Goal: Find specific page/section

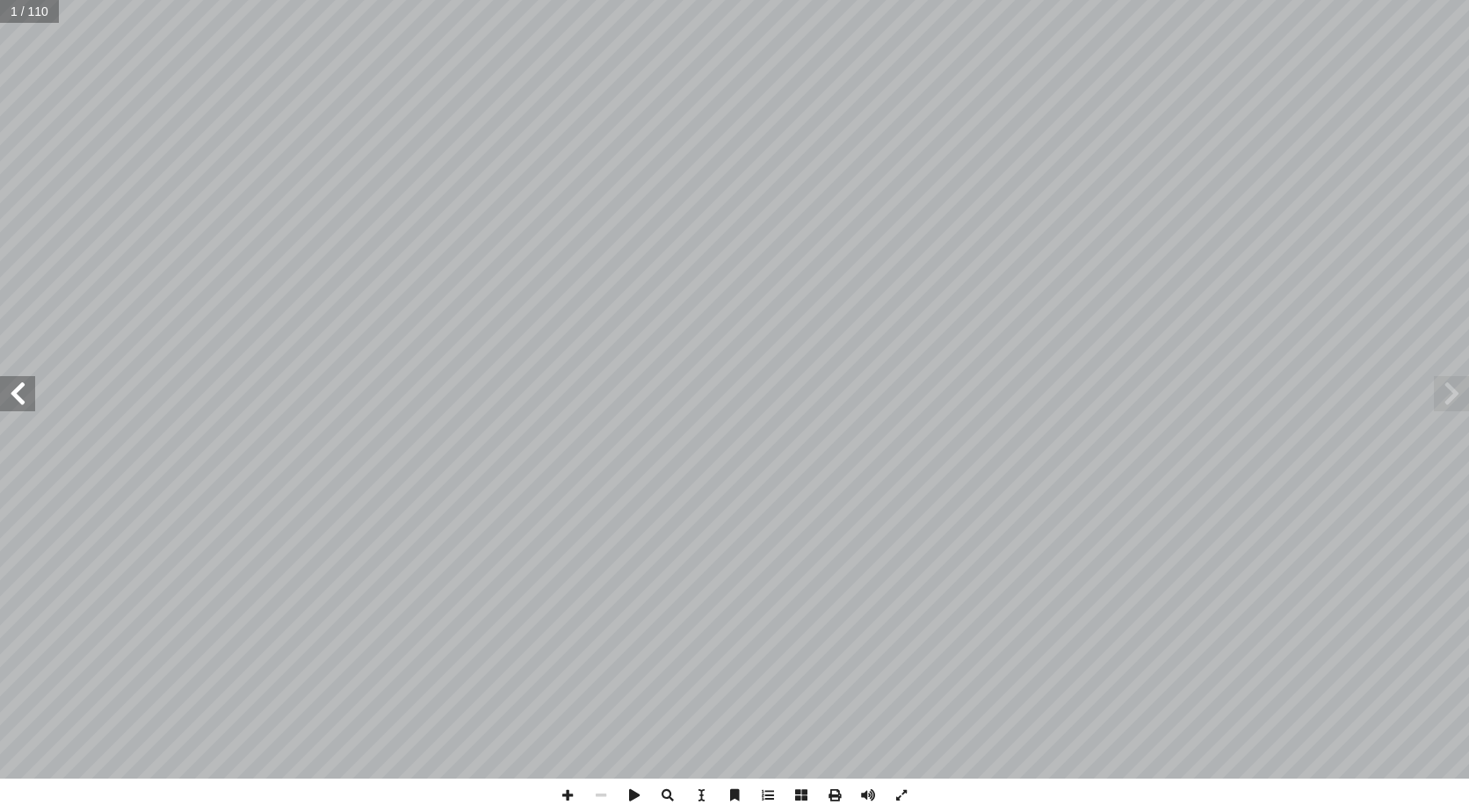
click at [30, 399] on span at bounding box center [18, 394] width 35 height 35
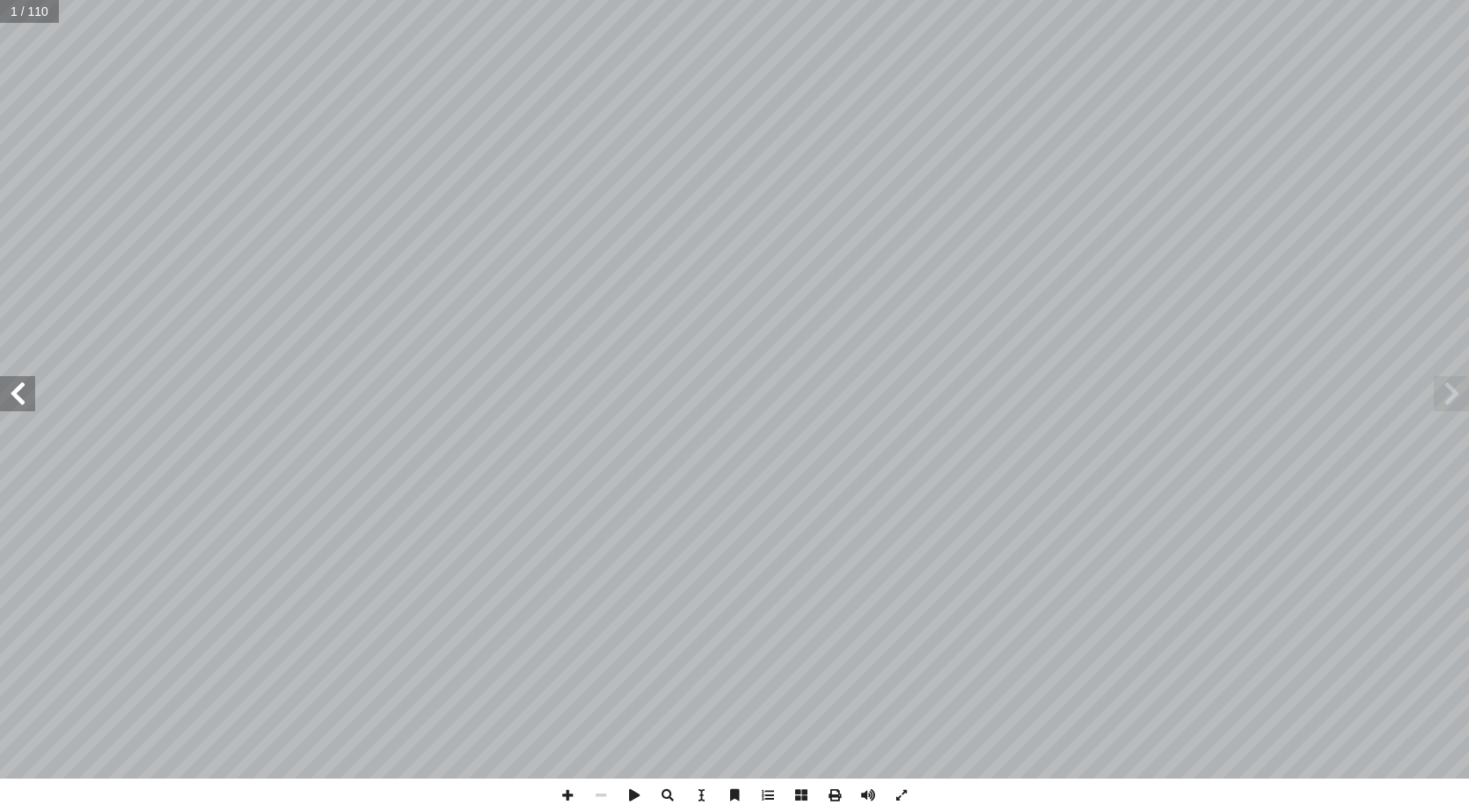
click at [30, 399] on span at bounding box center [18, 394] width 35 height 35
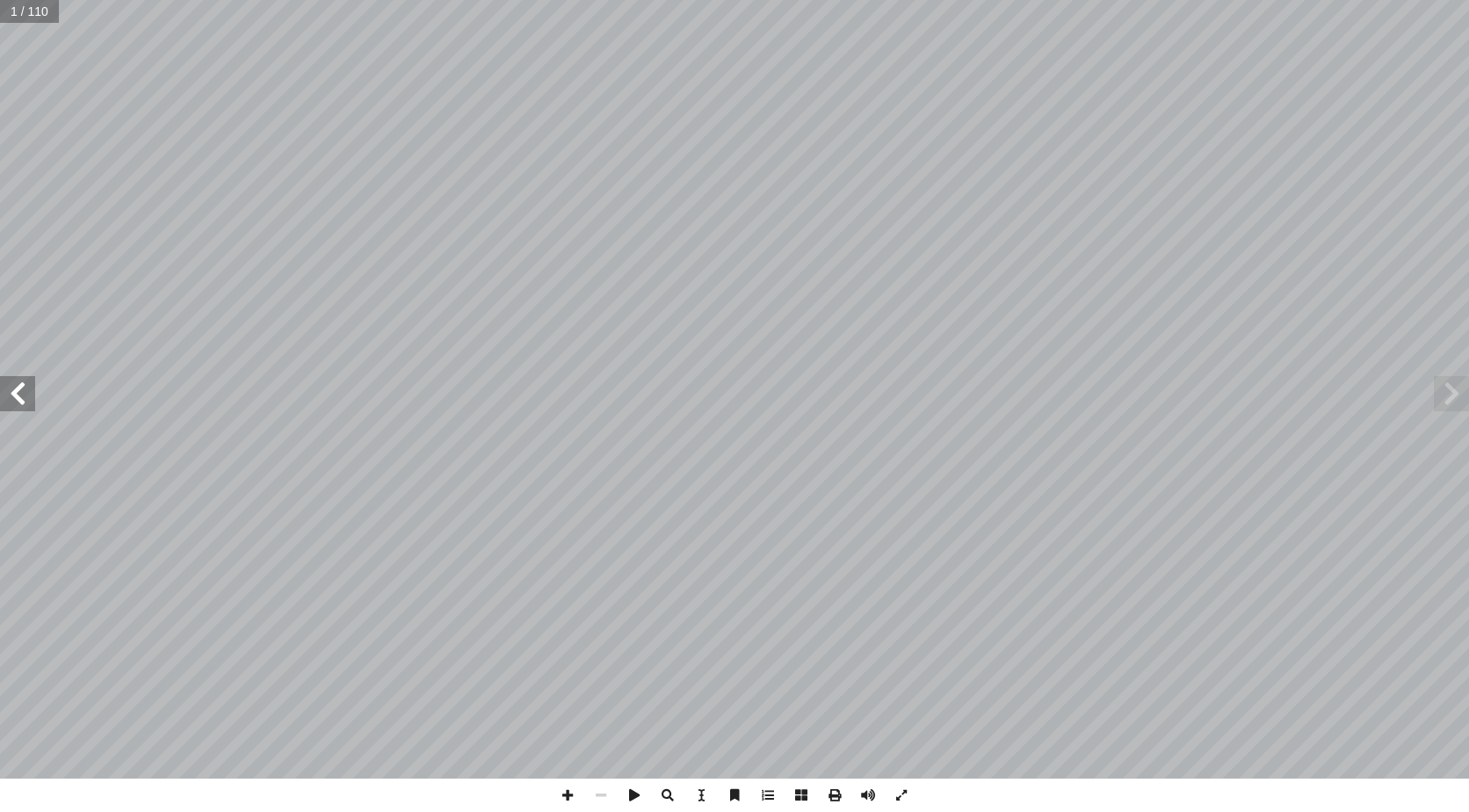
click at [30, 399] on span at bounding box center [18, 394] width 35 height 35
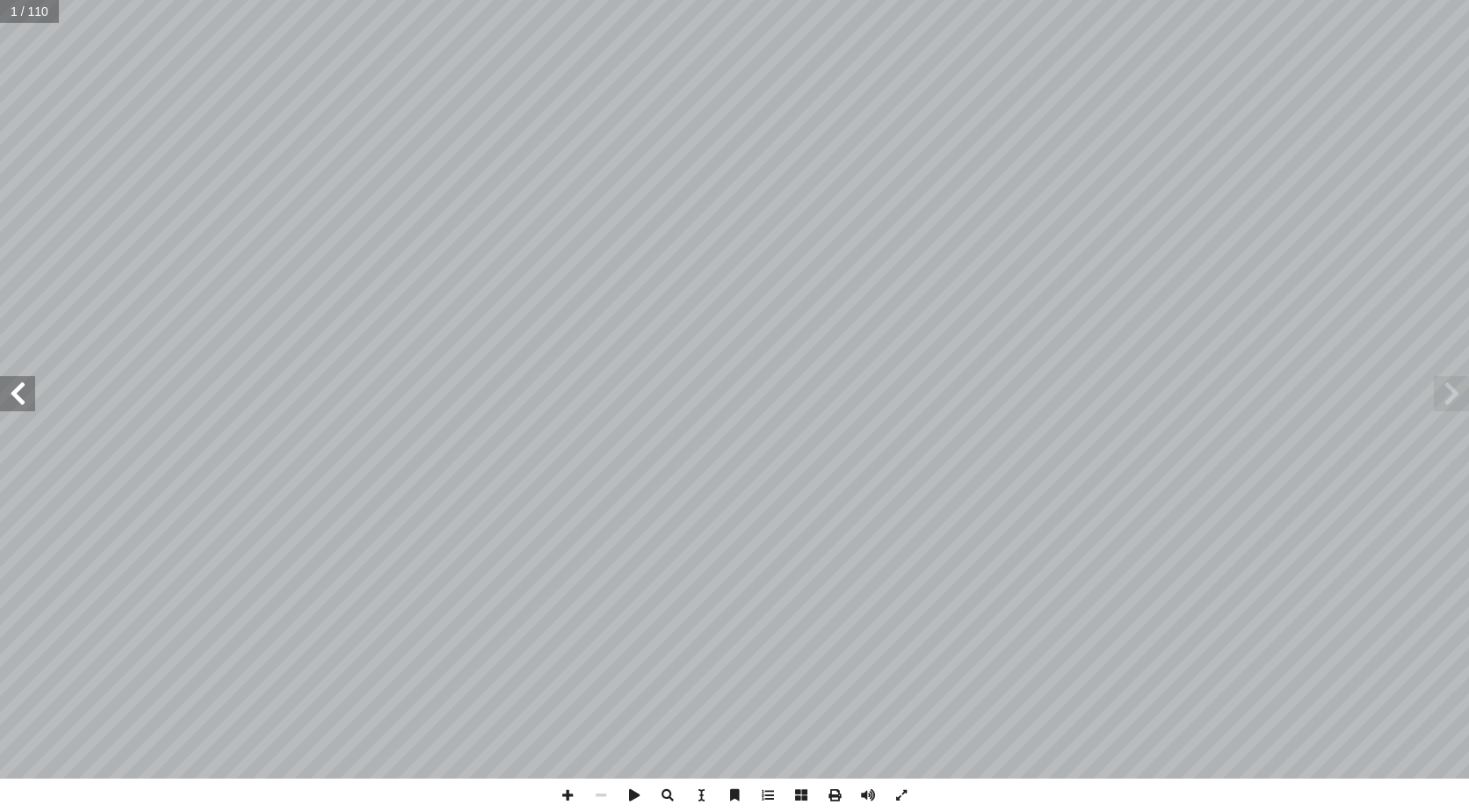
click at [30, 399] on span at bounding box center [18, 394] width 35 height 35
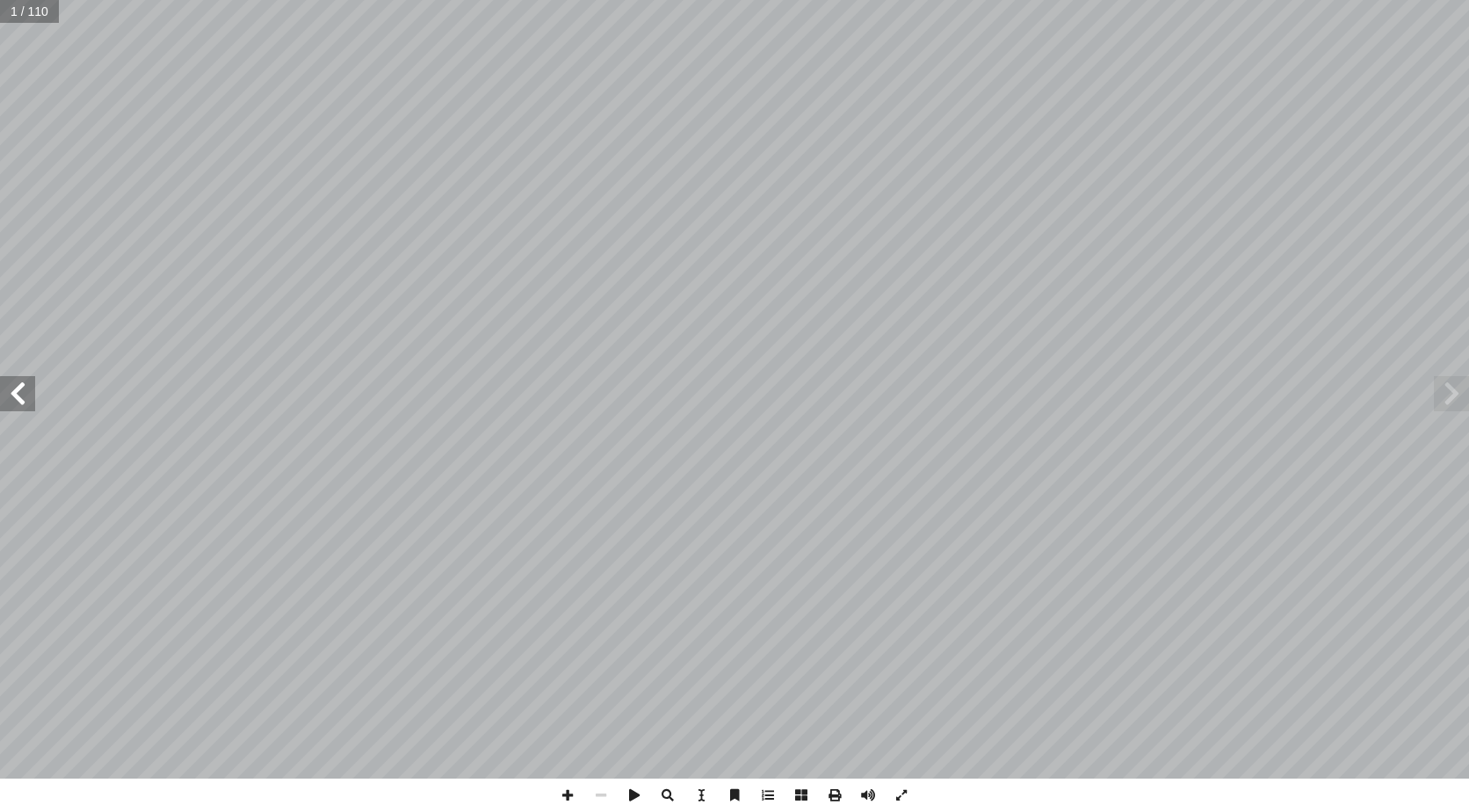
click at [30, 399] on span at bounding box center [18, 394] width 35 height 35
